Goal: Task Accomplishment & Management: Manage account settings

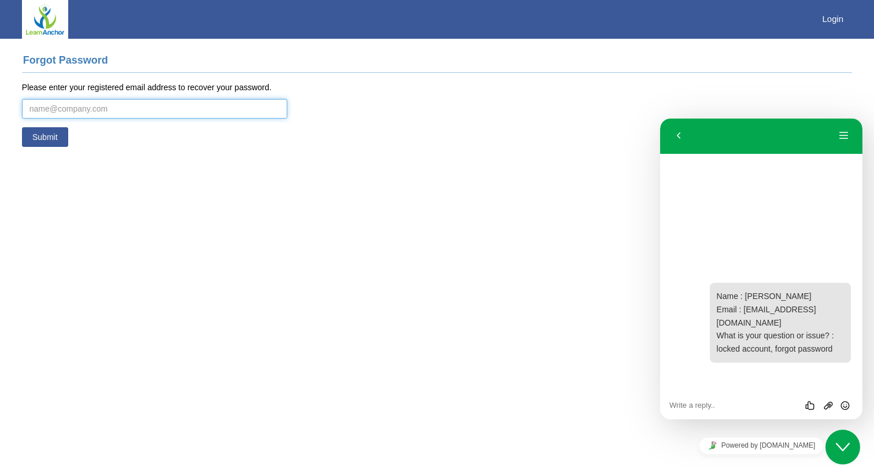
click at [280, 116] on input "email" at bounding box center [154, 109] width 265 height 20
type input "[EMAIL_ADDRESS][DOMAIN_NAME]"
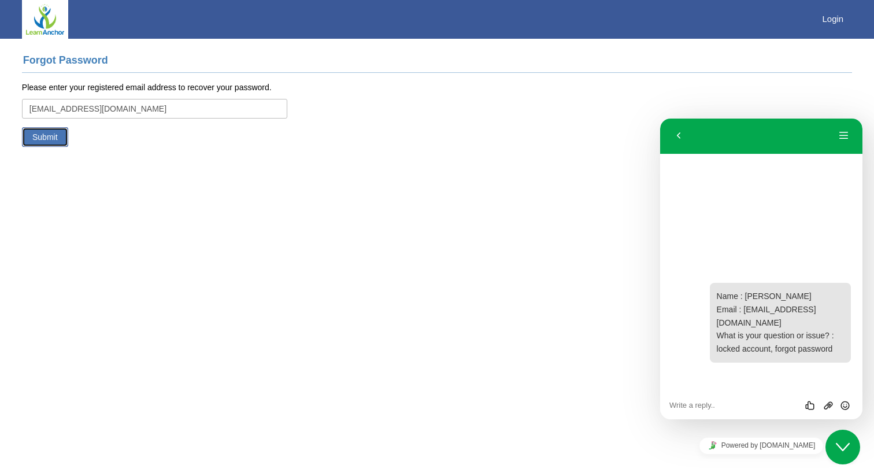
click at [47, 136] on button "Submit" at bounding box center [45, 137] width 46 height 20
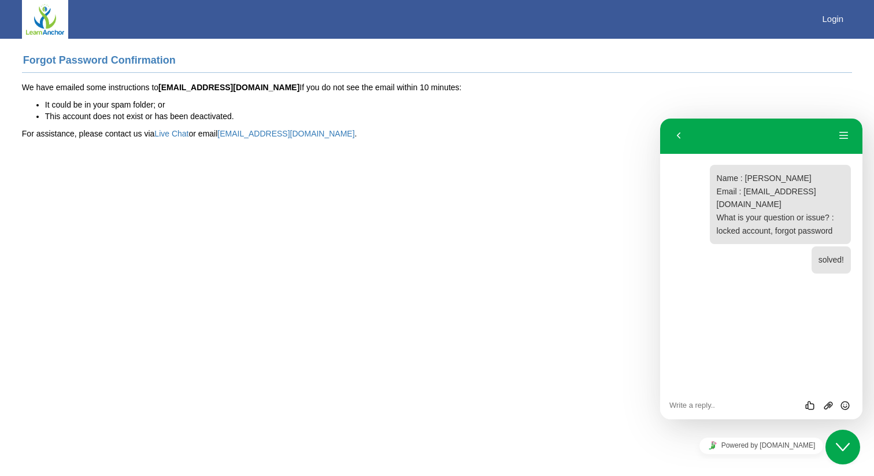
scroll to position [75, 0]
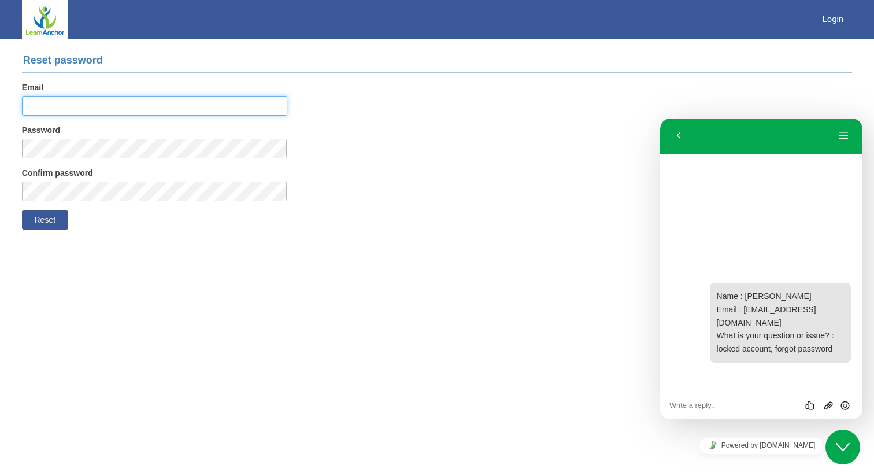
click at [206, 108] on input "Email" at bounding box center [154, 106] width 265 height 20
type input "L"
type input "[EMAIL_ADDRESS][DOMAIN_NAME]"
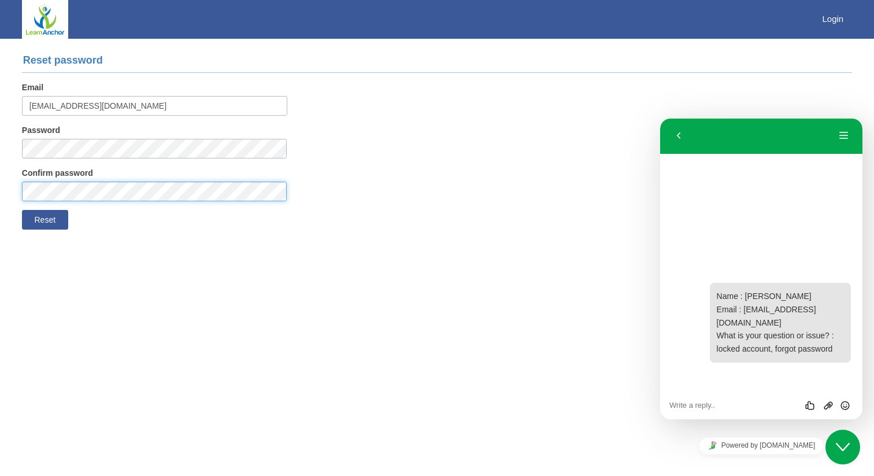
click at [22, 210] on button "Reset" at bounding box center [45, 220] width 46 height 20
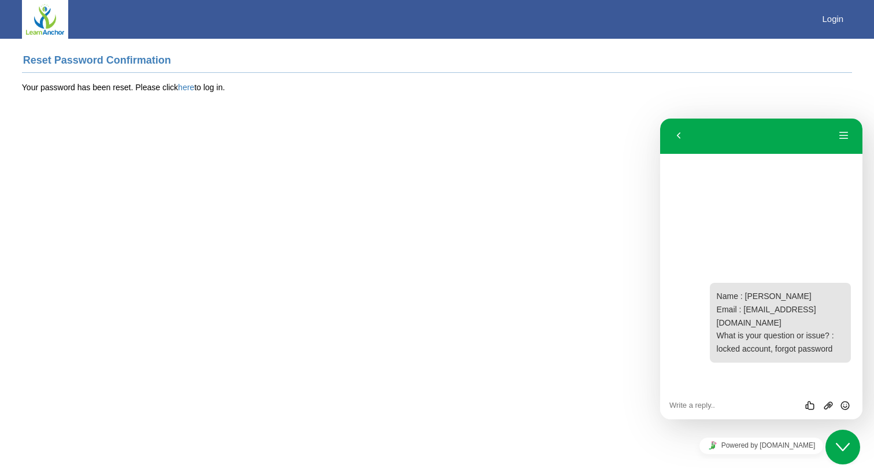
click at [329, 108] on html "Toggle navigation Login Reset Password Confirmation Your password has been rese…" at bounding box center [437, 55] width 874 height 110
click at [184, 86] on link "here" at bounding box center [186, 87] width 16 height 9
